Goal: Transaction & Acquisition: Download file/media

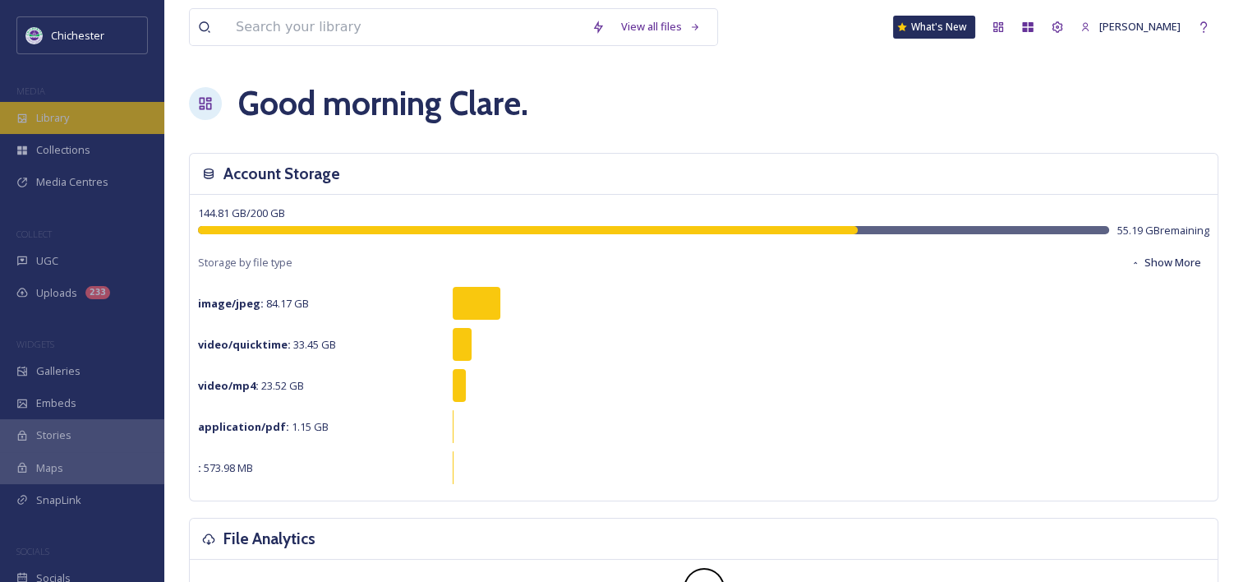
click at [43, 117] on span "Library" at bounding box center [52, 118] width 33 height 16
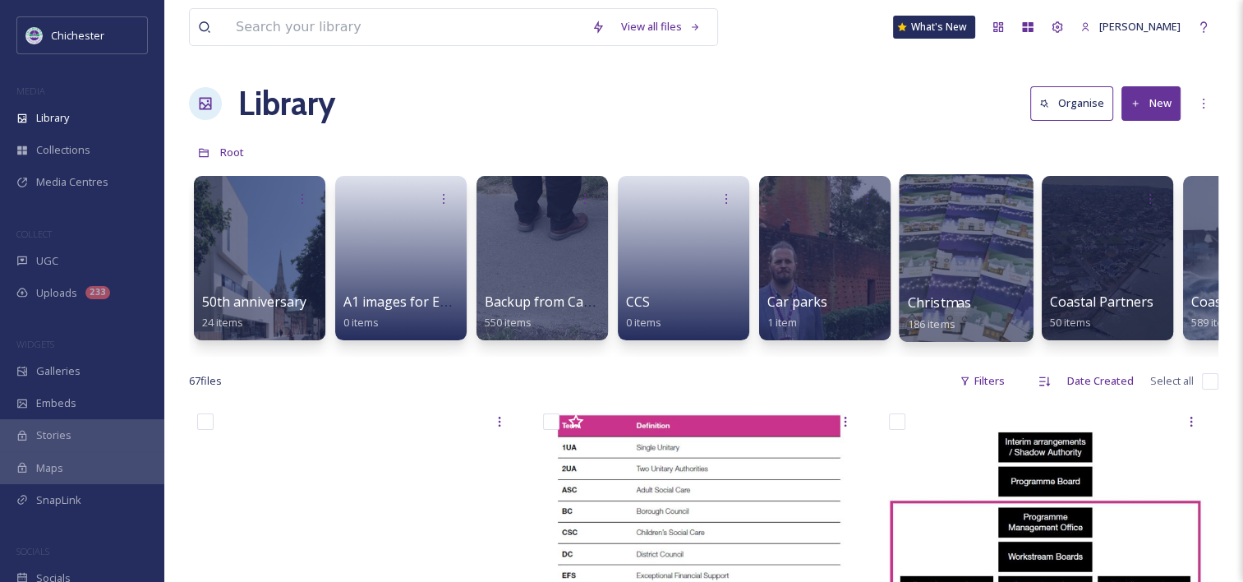
click at [973, 282] on div at bounding box center [966, 258] width 134 height 168
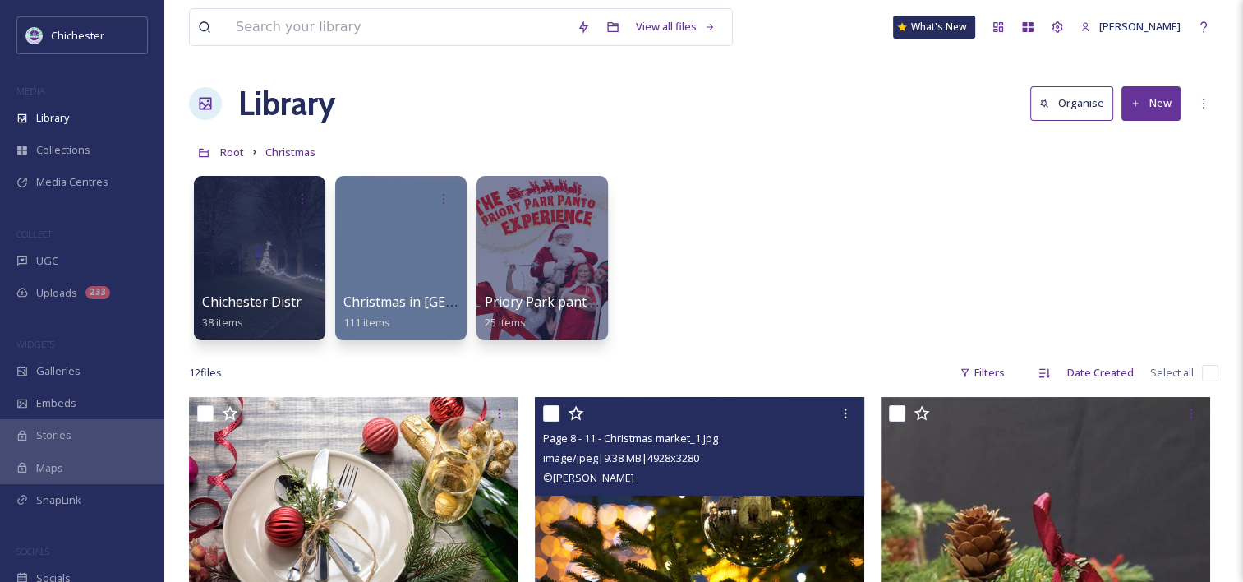
scroll to position [164, 0]
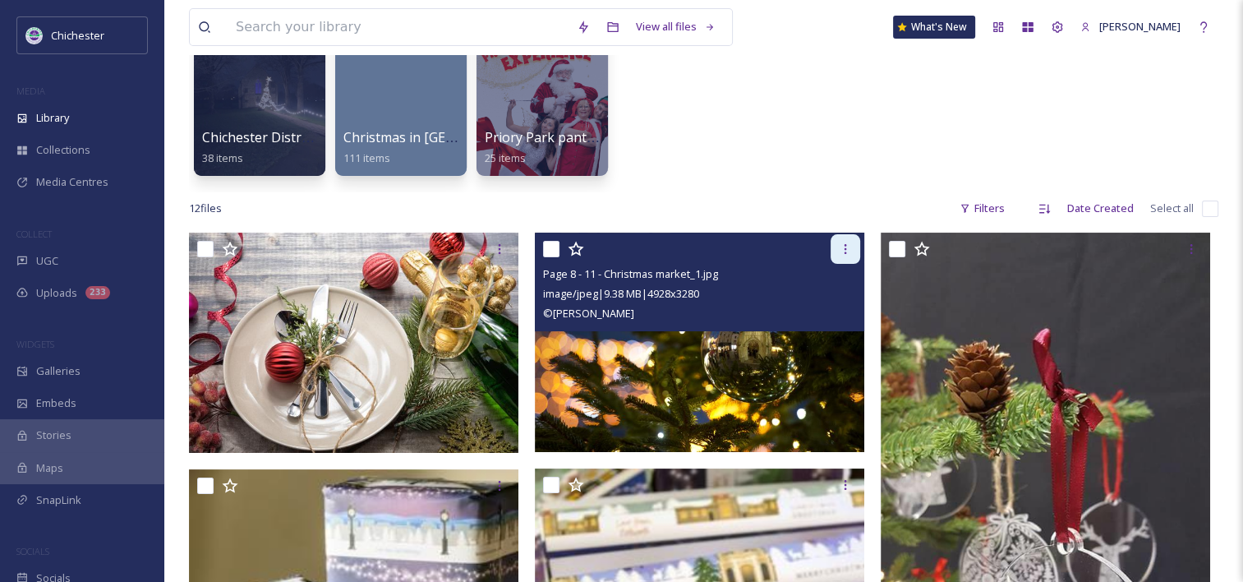
click at [843, 257] on div at bounding box center [846, 249] width 30 height 30
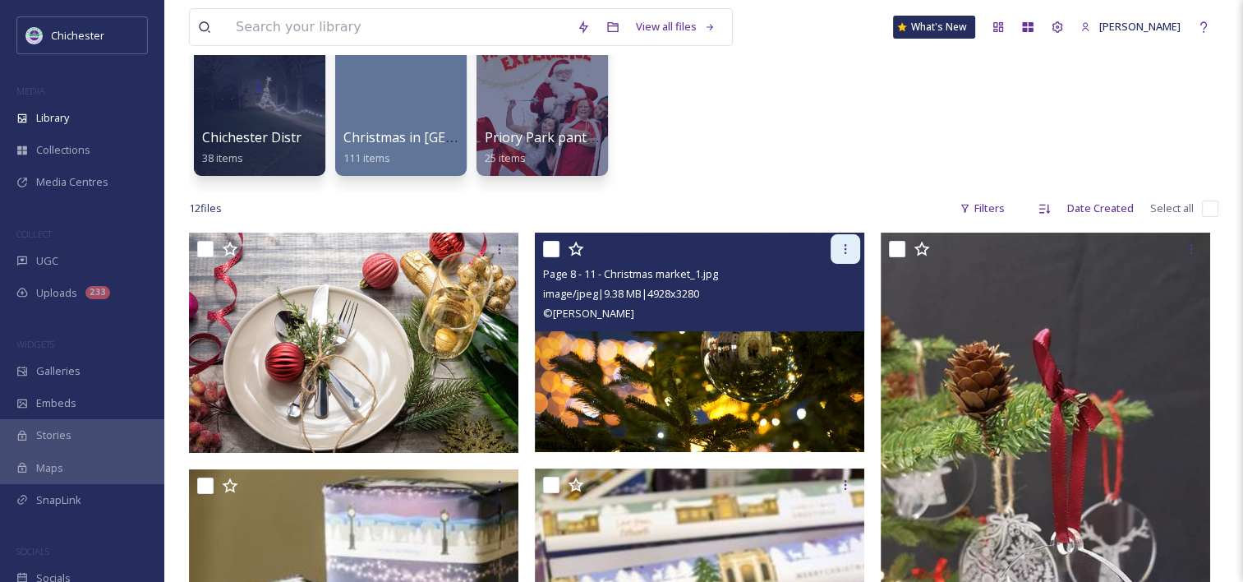
click at [838, 257] on div at bounding box center [846, 249] width 30 height 30
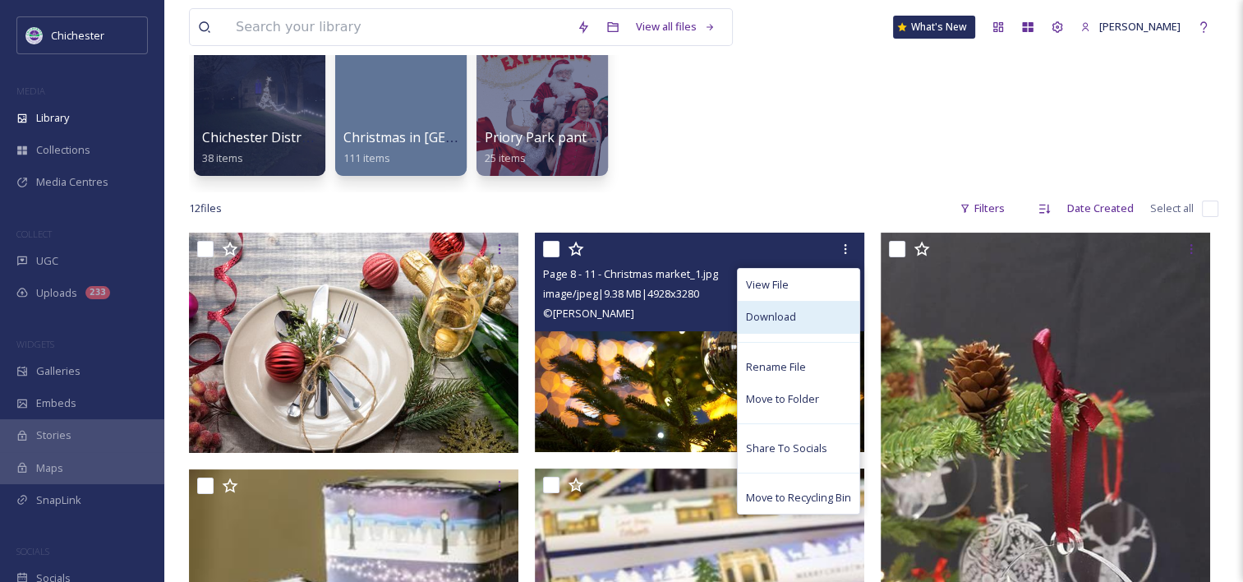
click at [772, 321] on span "Download" at bounding box center [771, 317] width 50 height 16
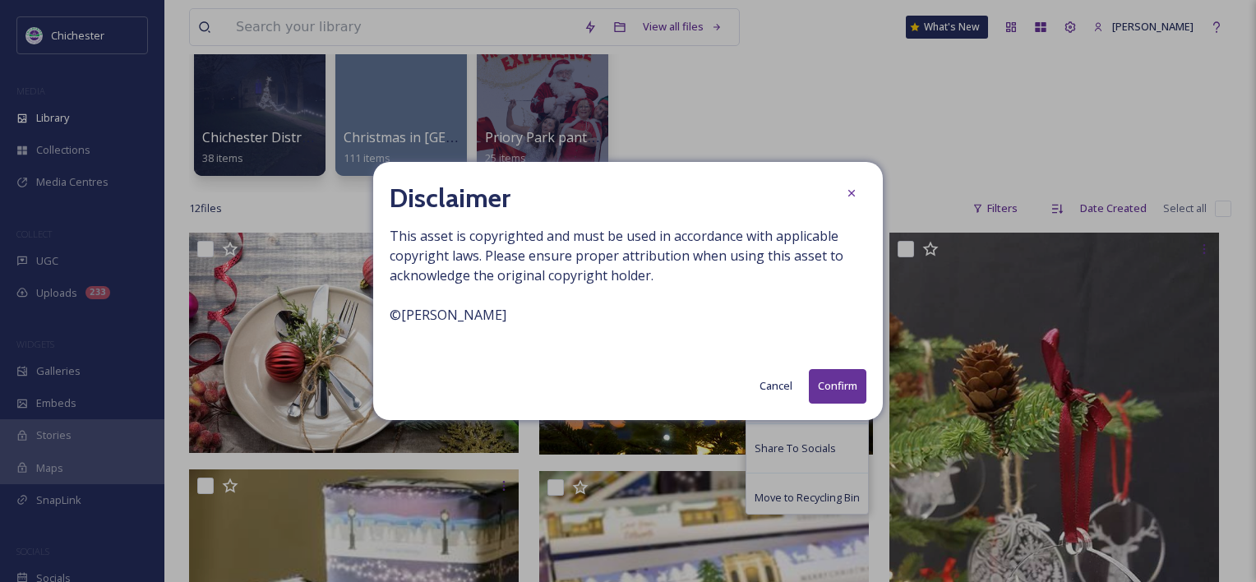
click at [822, 389] on button "Confirm" at bounding box center [838, 386] width 58 height 34
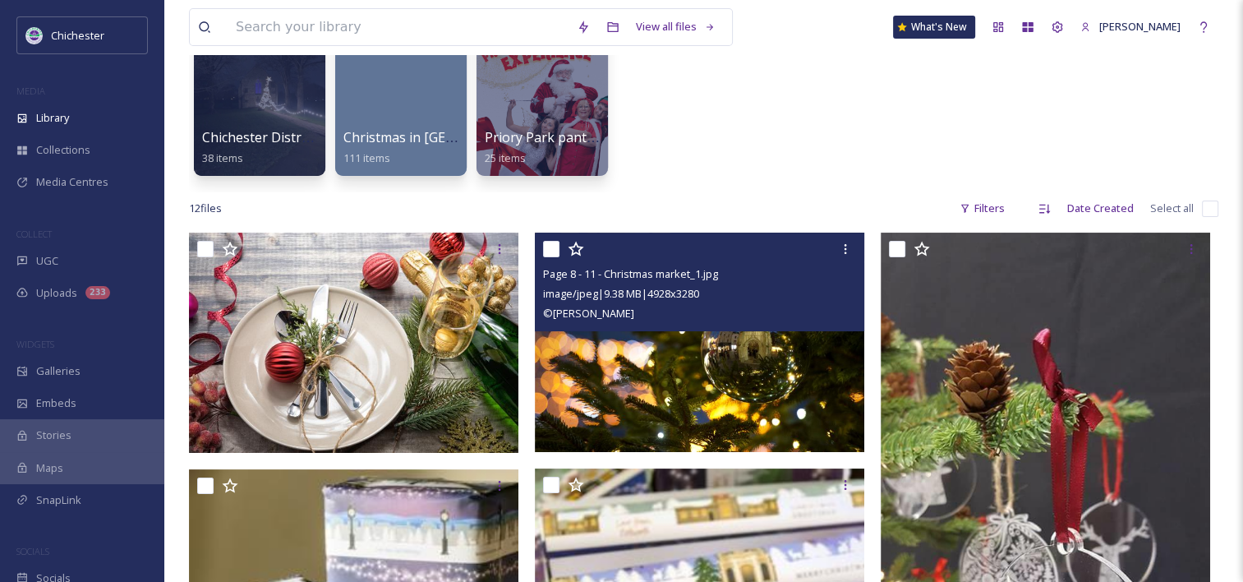
click at [652, 367] on img at bounding box center [699, 342] width 329 height 219
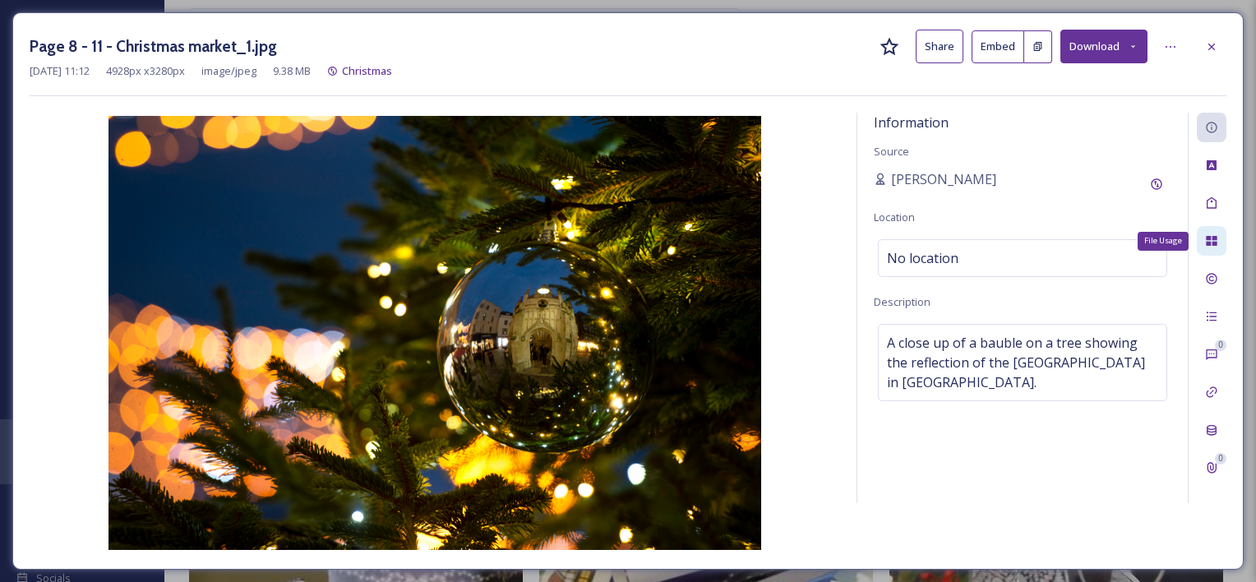
click at [1206, 238] on icon at bounding box center [1210, 241] width 11 height 10
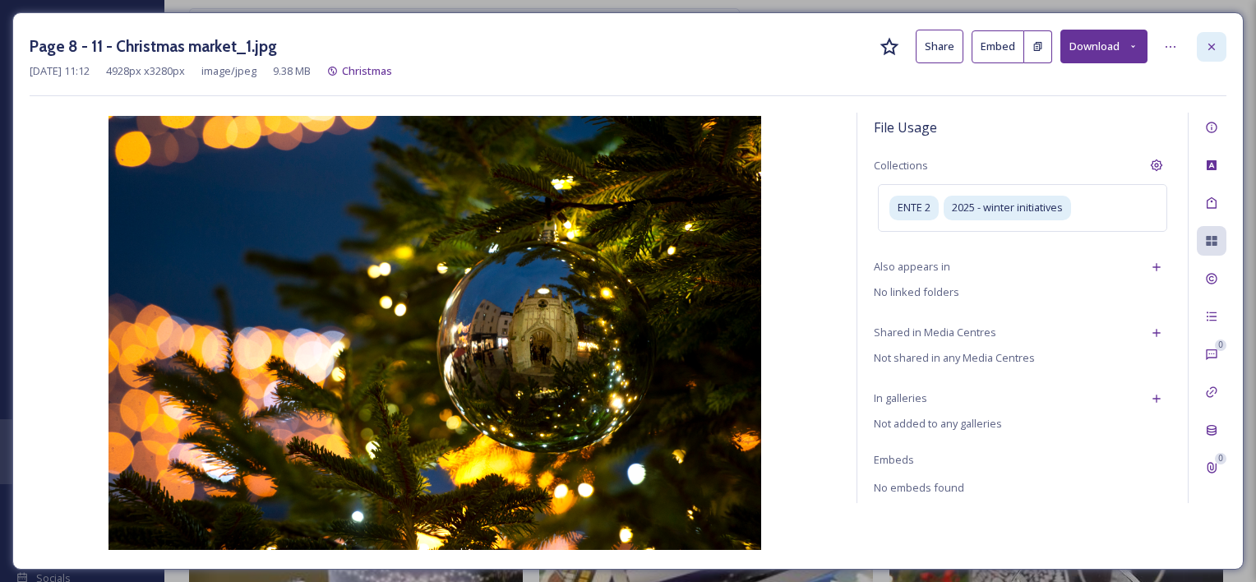
click at [1210, 55] on div at bounding box center [1211, 47] width 30 height 30
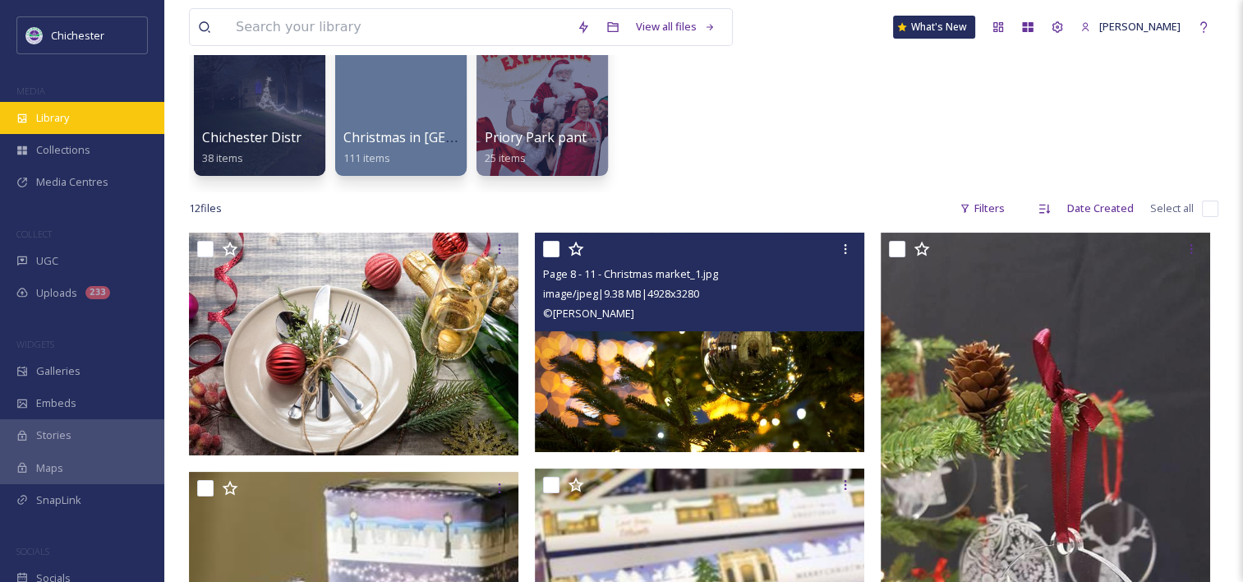
click at [71, 119] on div "Library" at bounding box center [82, 118] width 164 height 32
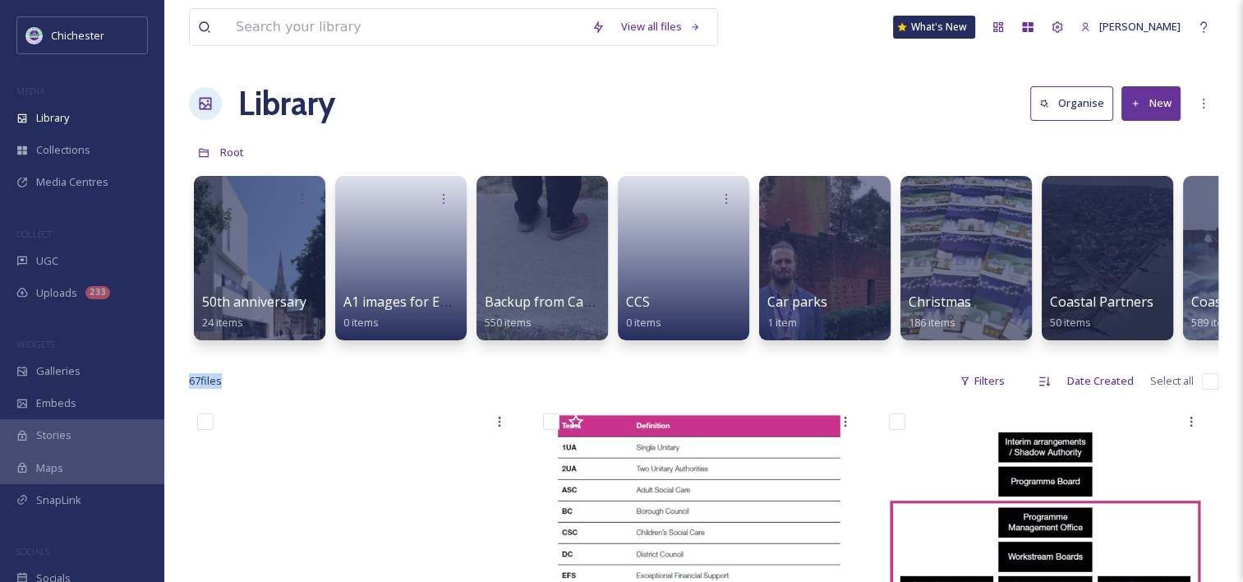
drag, startPoint x: 320, startPoint y: 355, endPoint x: 636, endPoint y: 385, distance: 316.9
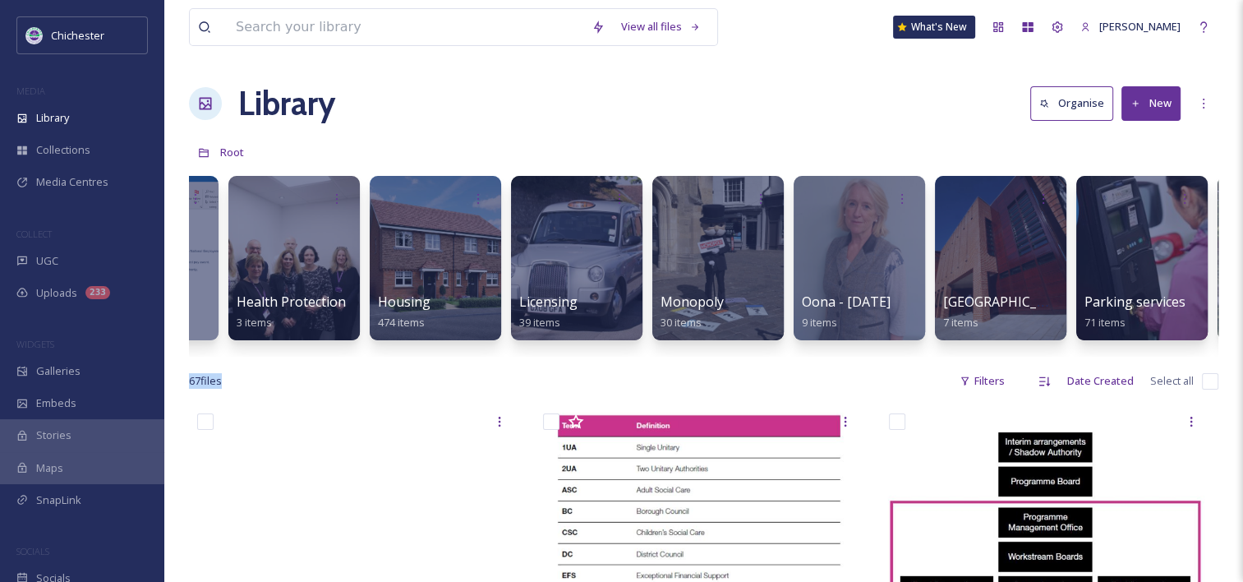
scroll to position [0, 7167]
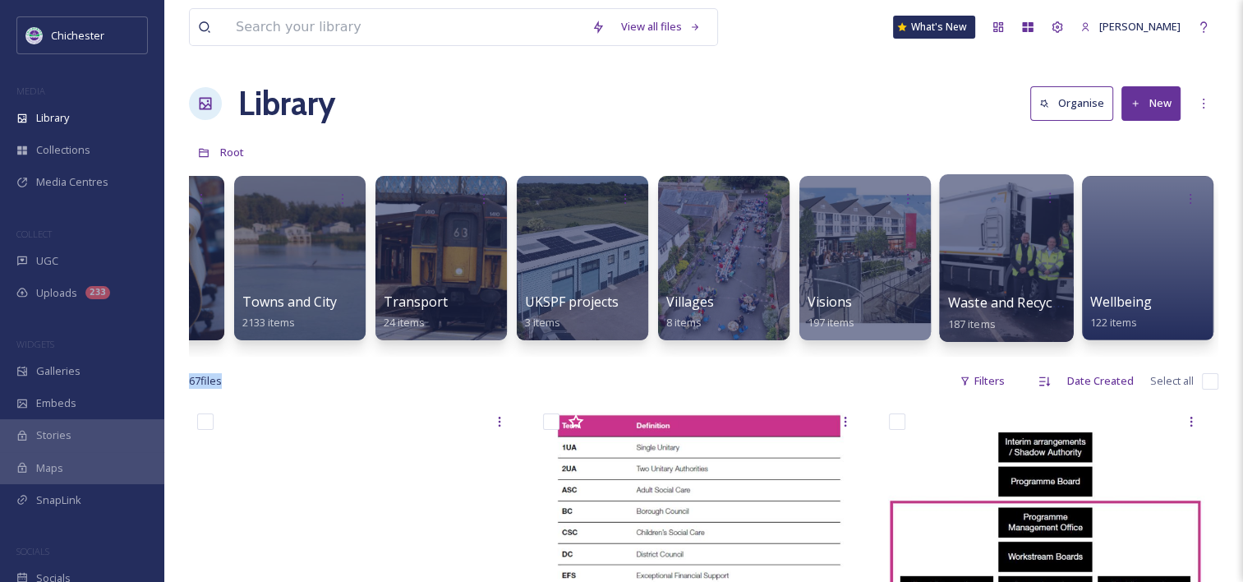
click at [993, 302] on span "Waste and Recycling" at bounding box center [1011, 302] width 127 height 18
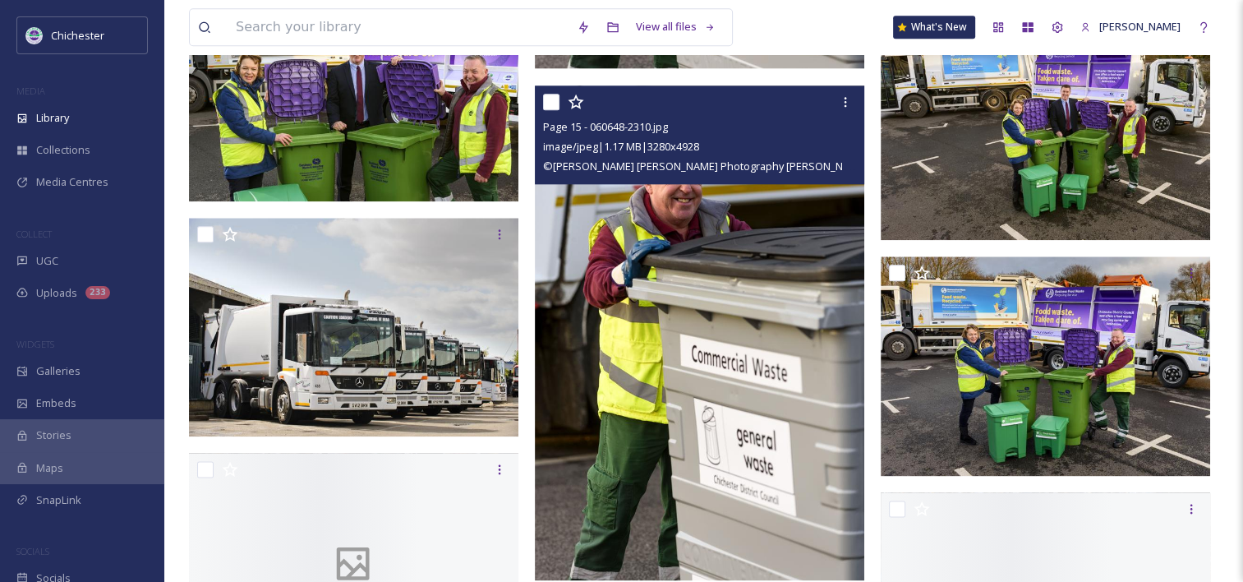
scroll to position [1972, 0]
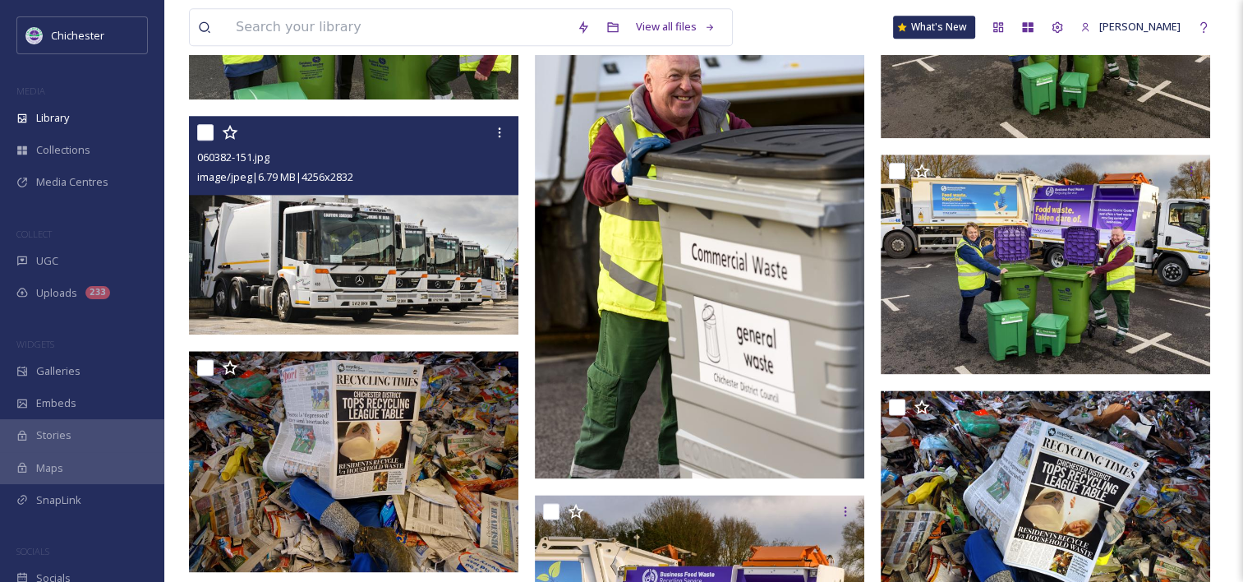
click at [362, 271] on img at bounding box center [353, 225] width 329 height 219
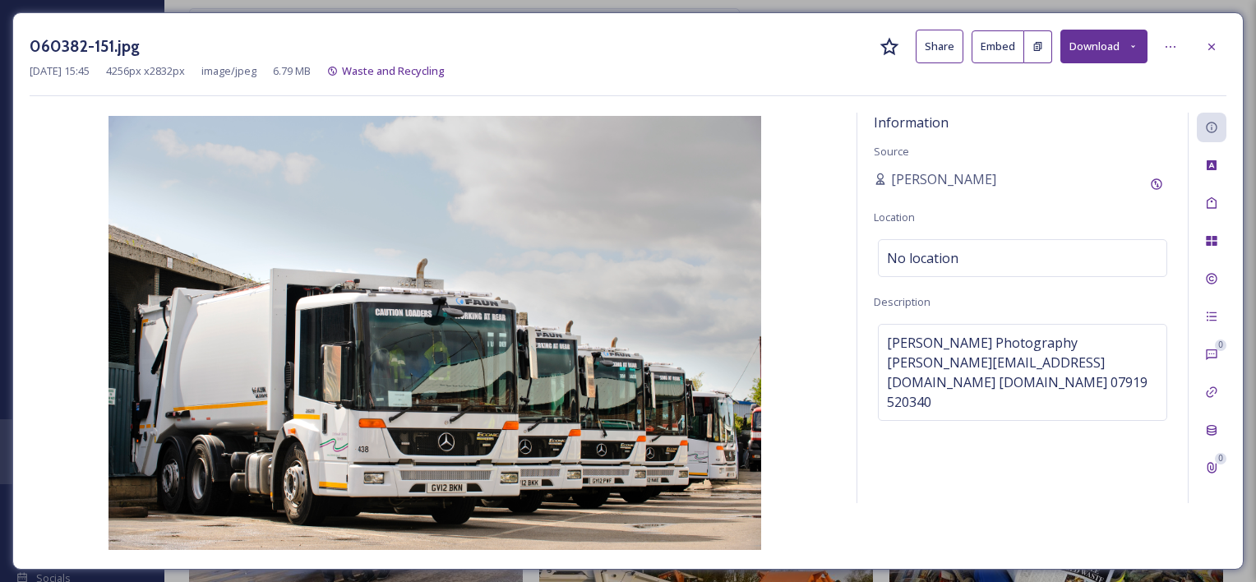
click at [1142, 47] on button "Download" at bounding box center [1103, 47] width 87 height 34
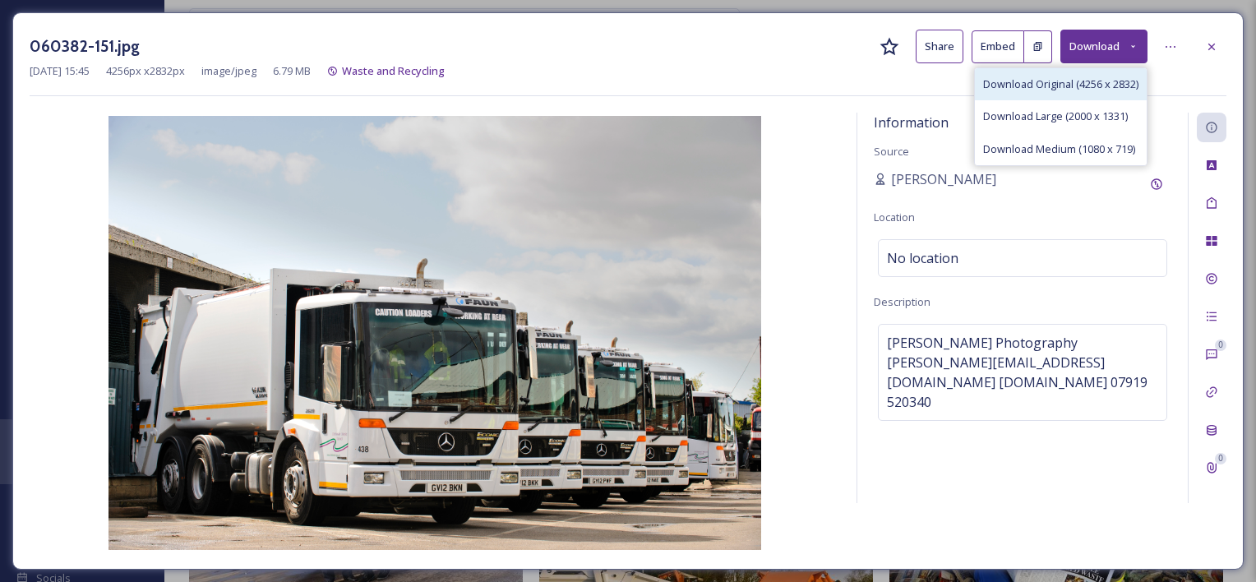
click at [1081, 93] on div "Download Original (4256 x 2832)" at bounding box center [1061, 84] width 172 height 32
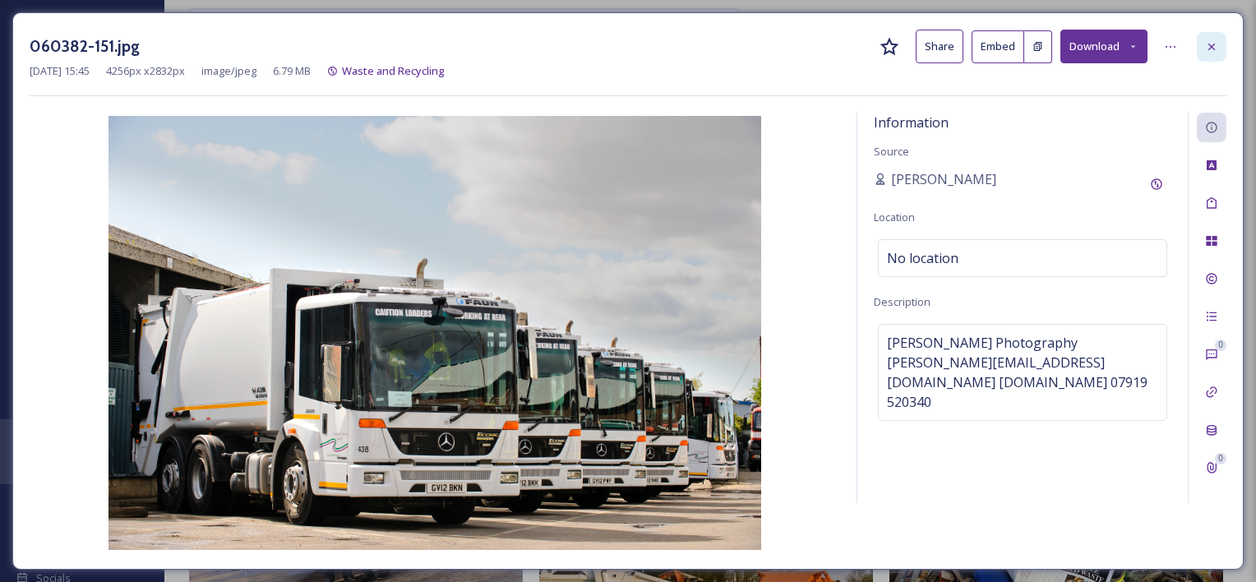
click at [1208, 43] on icon at bounding box center [1211, 46] width 13 height 13
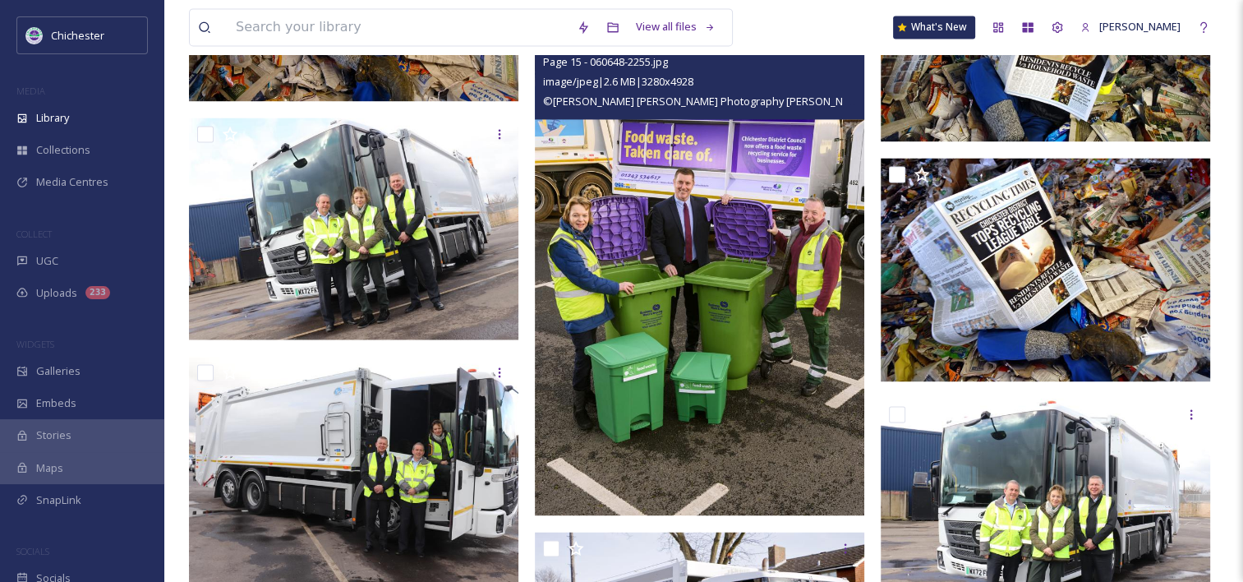
scroll to position [2712, 0]
